Goal: Information Seeking & Learning: Check status

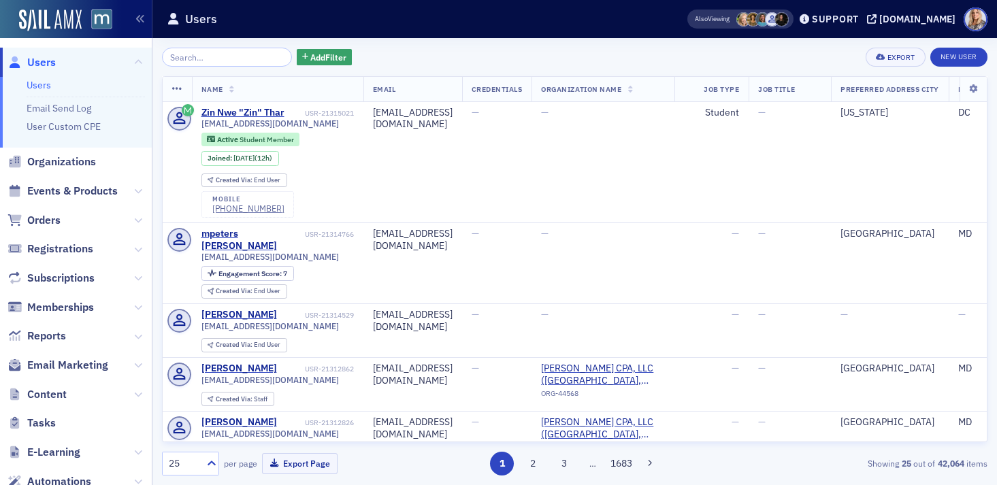
click at [217, 61] on input "search" at bounding box center [227, 57] width 130 height 19
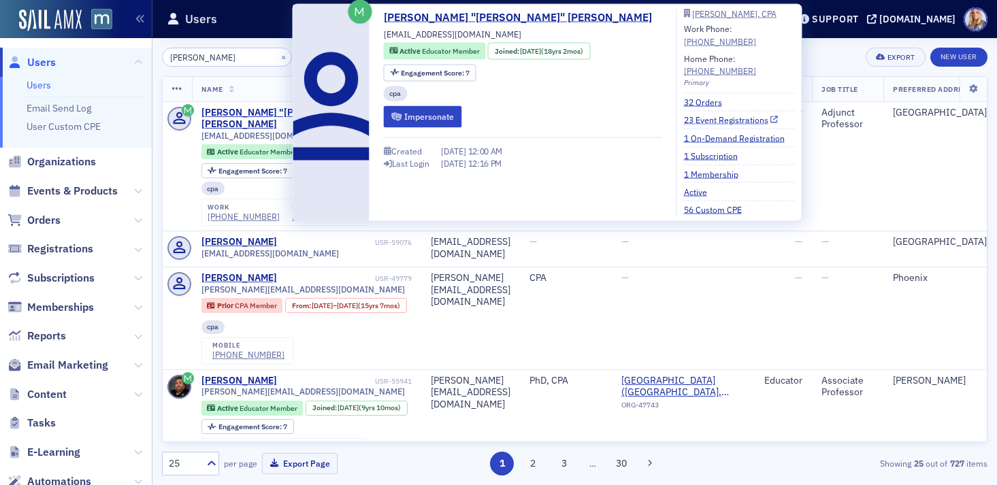
type input "[PERSON_NAME]"
click at [684, 120] on link "23 Event Registrations" at bounding box center [731, 120] width 95 height 12
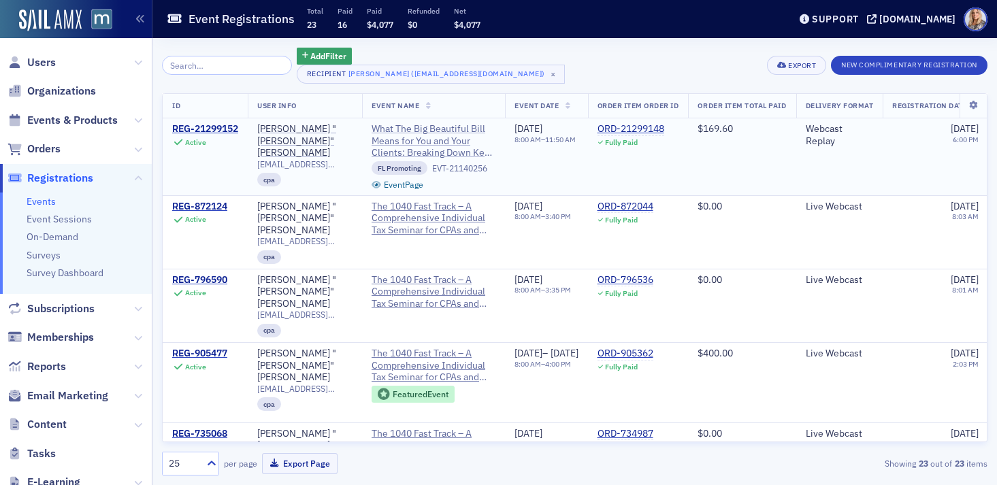
click at [414, 145] on span "What The Big Beautiful Bill Means for You and Your Clients: Breaking Down Key T…" at bounding box center [433, 141] width 124 height 36
